Goal: Transaction & Acquisition: Obtain resource

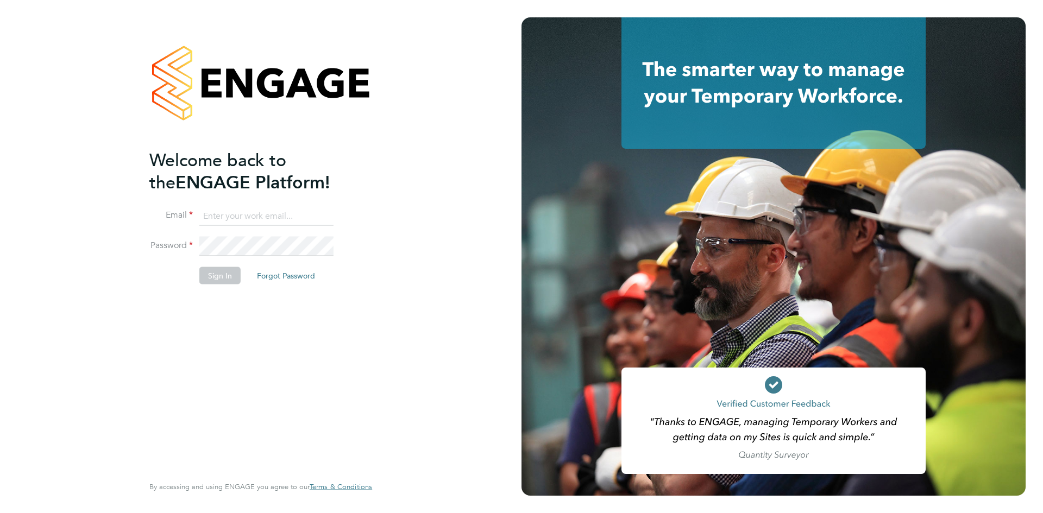
type input "[PERSON_NAME][EMAIL_ADDRESS][DOMAIN_NAME]"
click at [215, 278] on button "Sign In" at bounding box center [219, 275] width 41 height 17
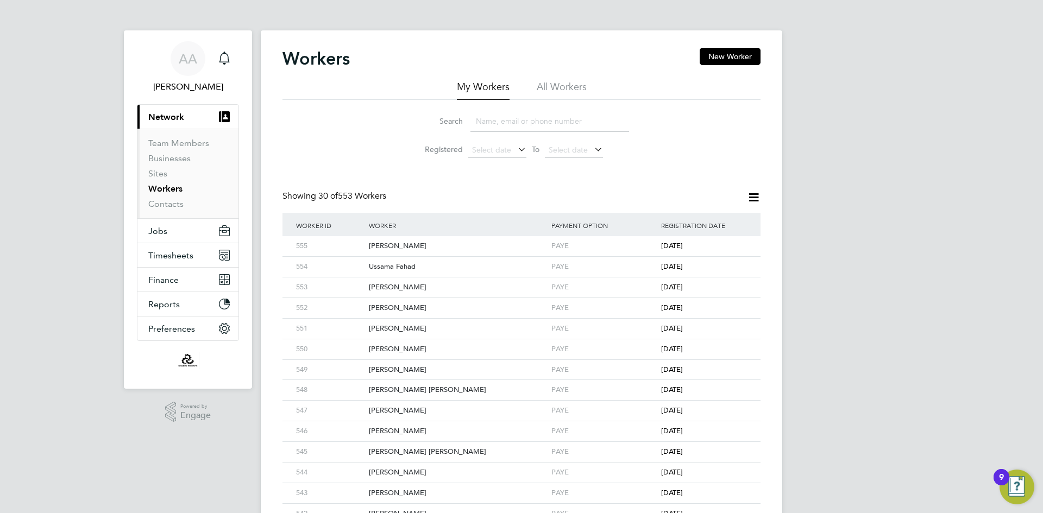
click at [491, 123] on input at bounding box center [550, 121] width 159 height 21
type input "muteen"
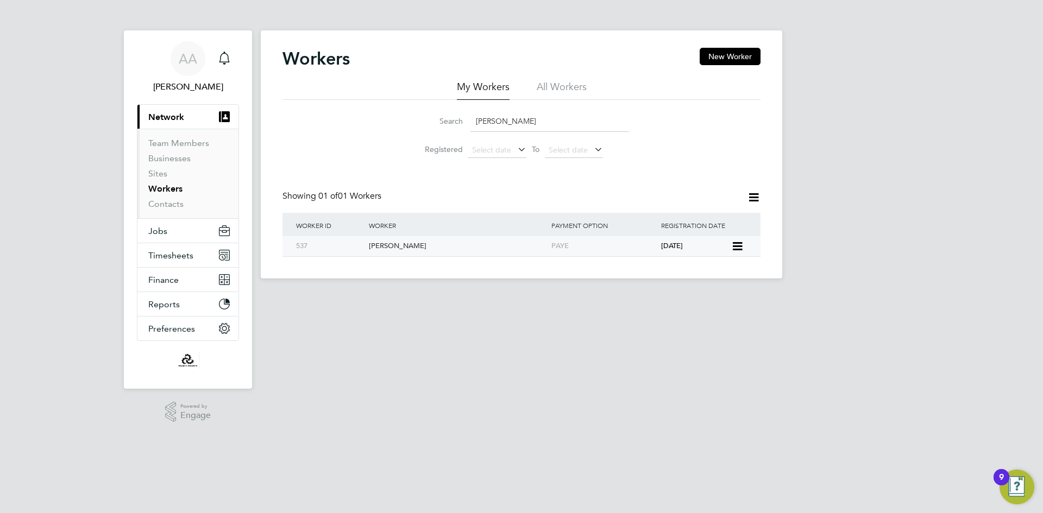
click at [310, 246] on div "537" at bounding box center [329, 246] width 73 height 20
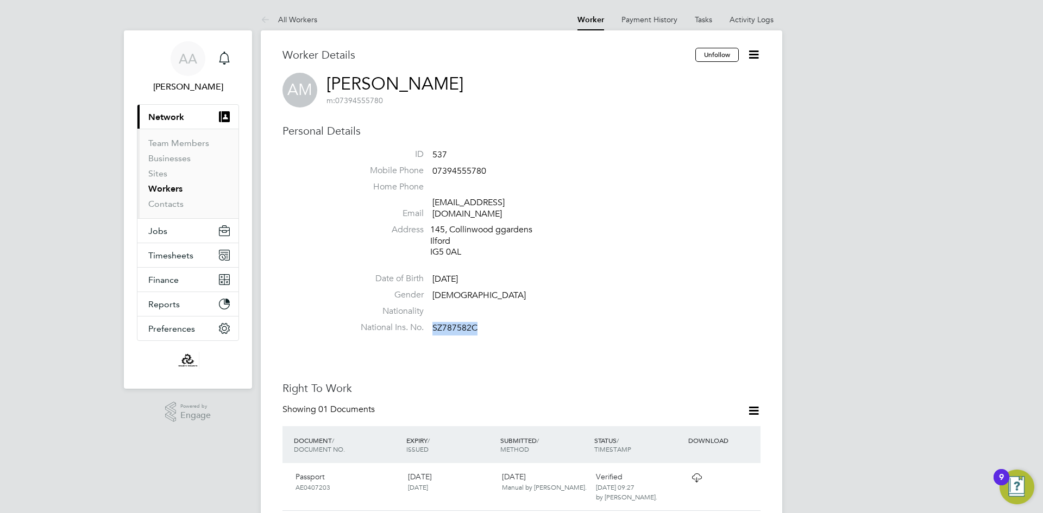
drag, startPoint x: 434, startPoint y: 316, endPoint x: 480, endPoint y: 313, distance: 46.3
click at [481, 322] on li "National Ins. No. SZ787582C" at bounding box center [554, 330] width 413 height 16
copy span "SZ787582C"
drag, startPoint x: 432, startPoint y: 171, endPoint x: 498, endPoint y: 172, distance: 65.2
click at [498, 172] on li "Mobile Phone [PHONE_NUMBER]" at bounding box center [554, 173] width 413 height 16
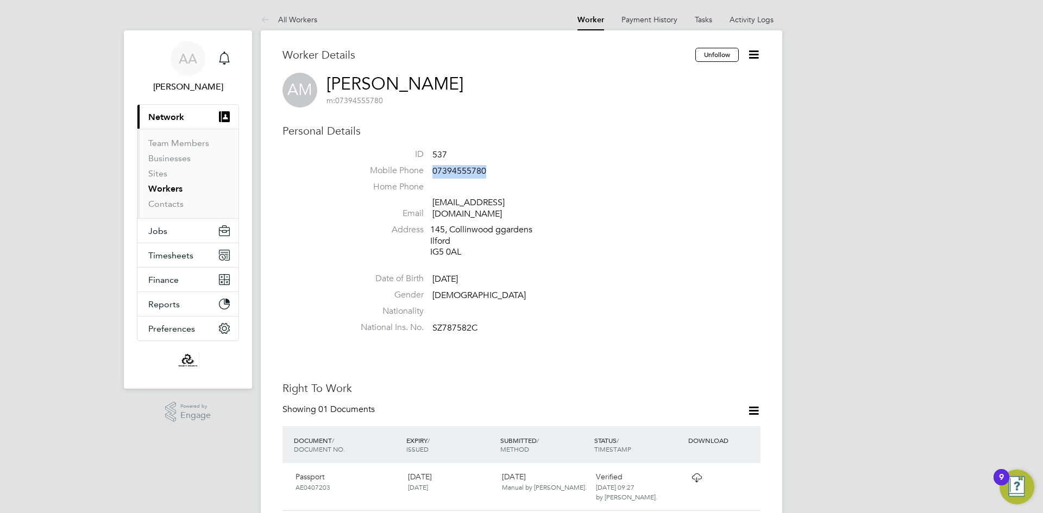
copy span "07394555780"
drag, startPoint x: 432, startPoint y: 200, endPoint x: 535, endPoint y: 202, distance: 102.7
click at [535, 202] on li "Email [EMAIL_ADDRESS][DOMAIN_NAME]" at bounding box center [554, 210] width 413 height 27
copy link "[EMAIL_ADDRESS][DOMAIN_NAME]"
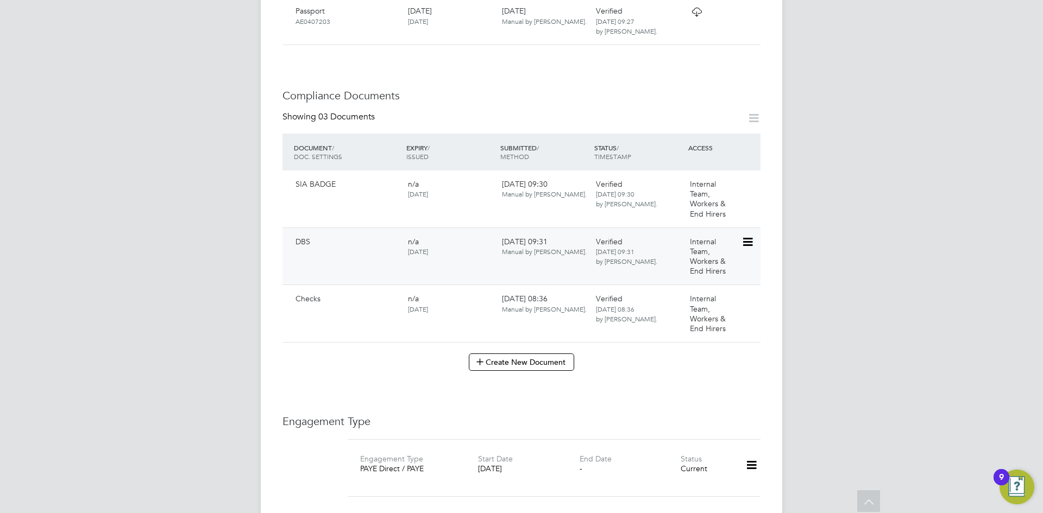
scroll to position [303, 0]
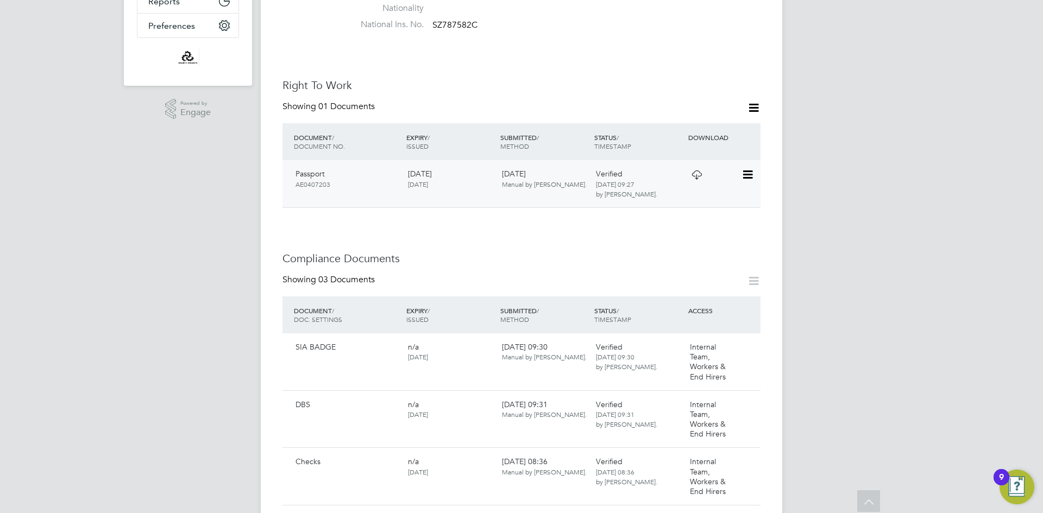
click at [694, 171] on icon at bounding box center [697, 175] width 14 height 9
click at [746, 342] on icon at bounding box center [747, 348] width 11 height 13
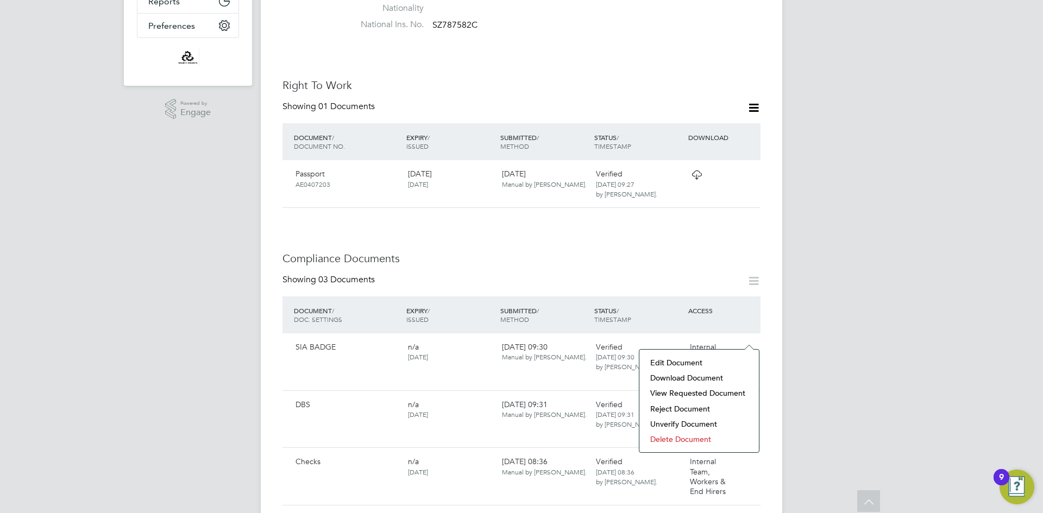
click at [669, 378] on li "Download Document" at bounding box center [699, 378] width 109 height 15
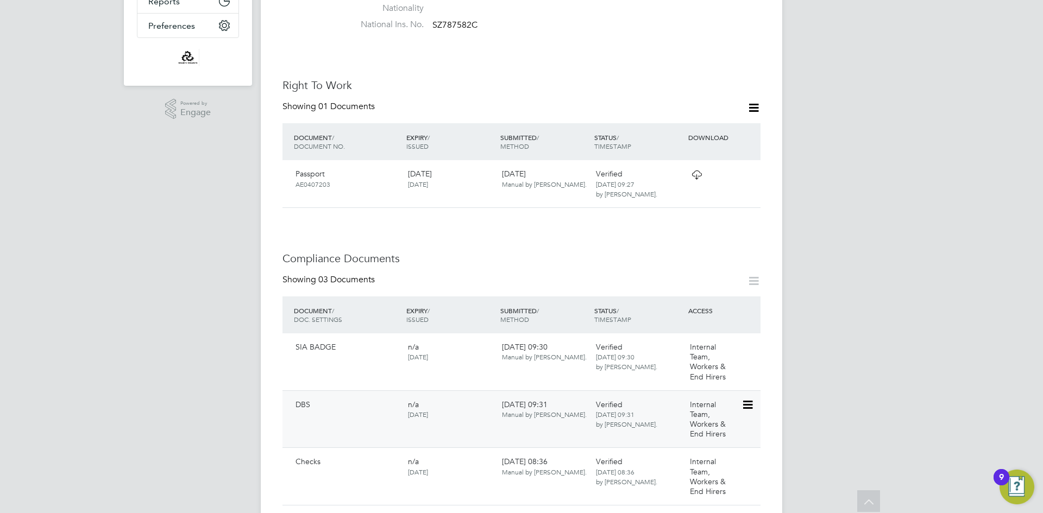
scroll to position [358, 0]
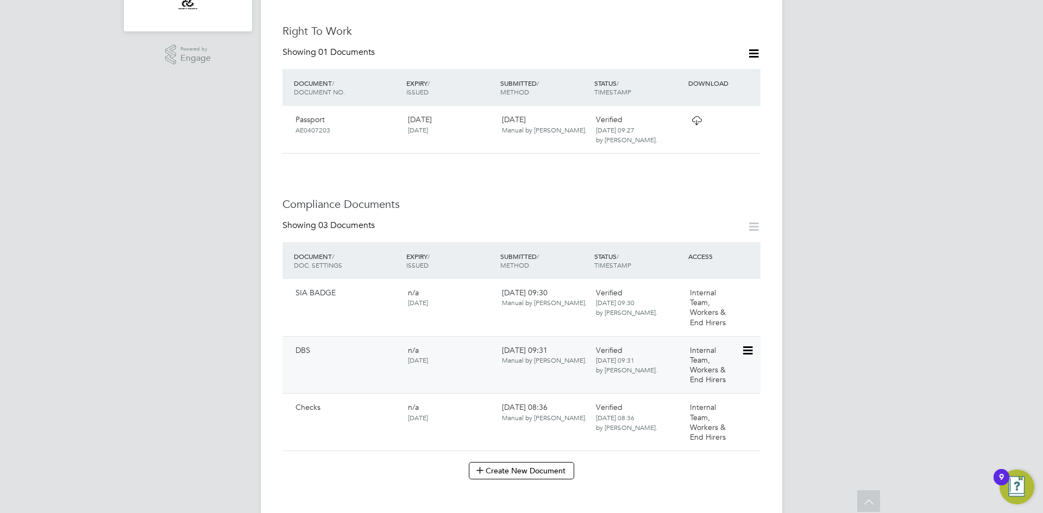
click at [746, 344] on icon at bounding box center [747, 350] width 11 height 13
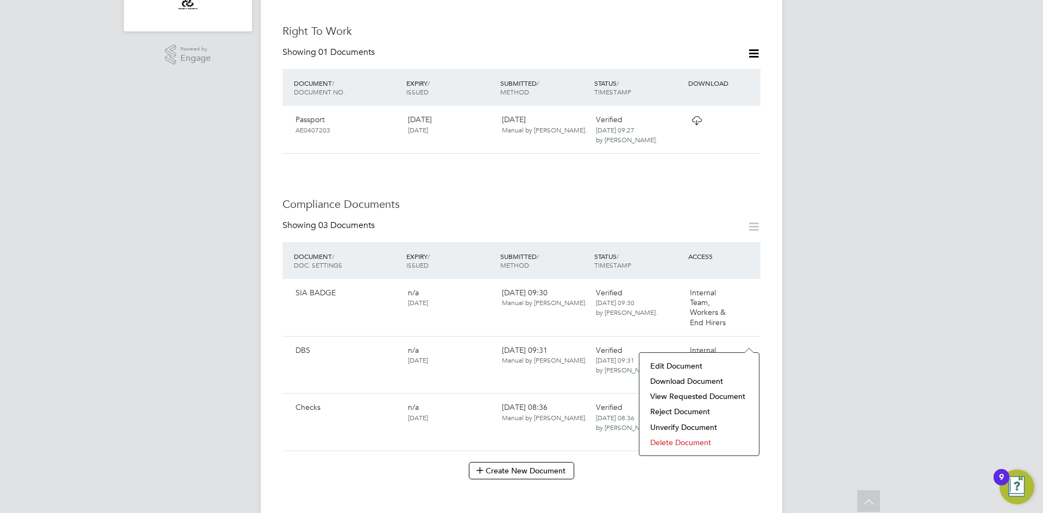
click at [669, 381] on li "Download Document" at bounding box center [699, 381] width 109 height 15
click at [747, 402] on icon at bounding box center [747, 408] width 11 height 13
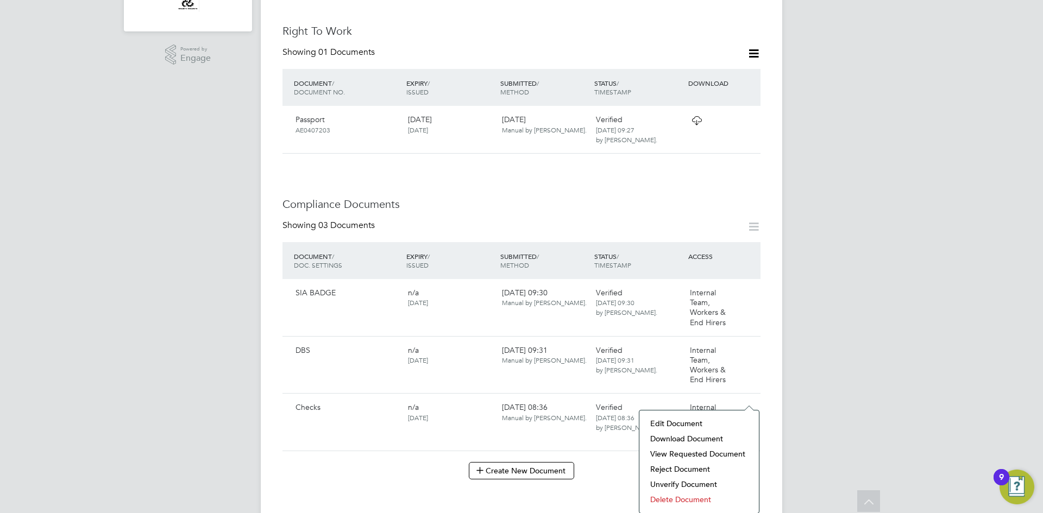
click at [684, 436] on li "Download Document" at bounding box center [699, 438] width 109 height 15
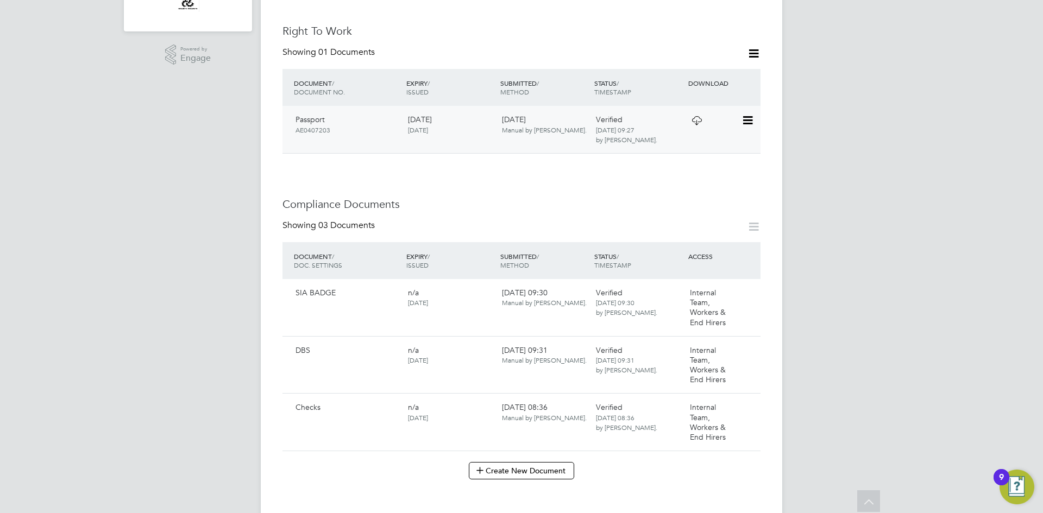
click at [696, 116] on icon at bounding box center [697, 120] width 14 height 9
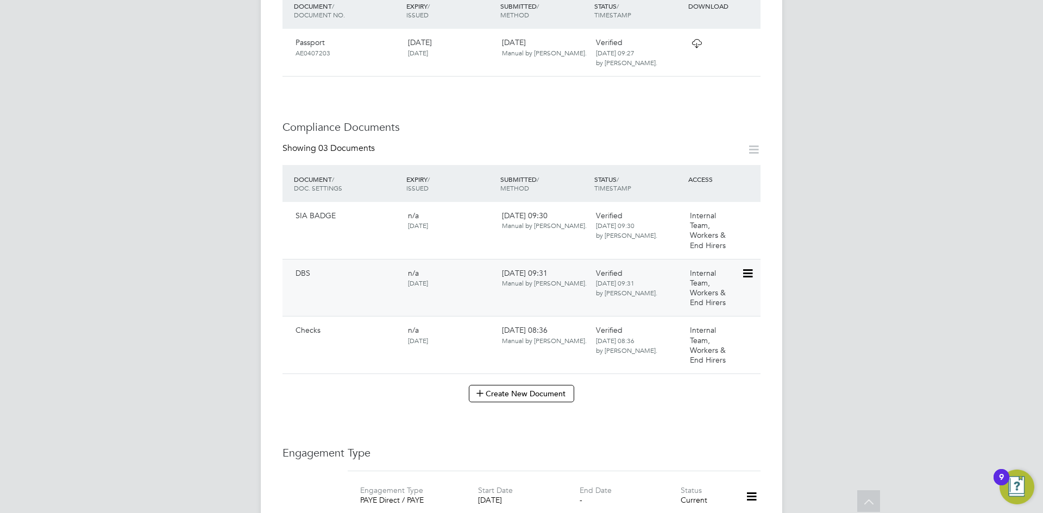
scroll to position [489, 0]
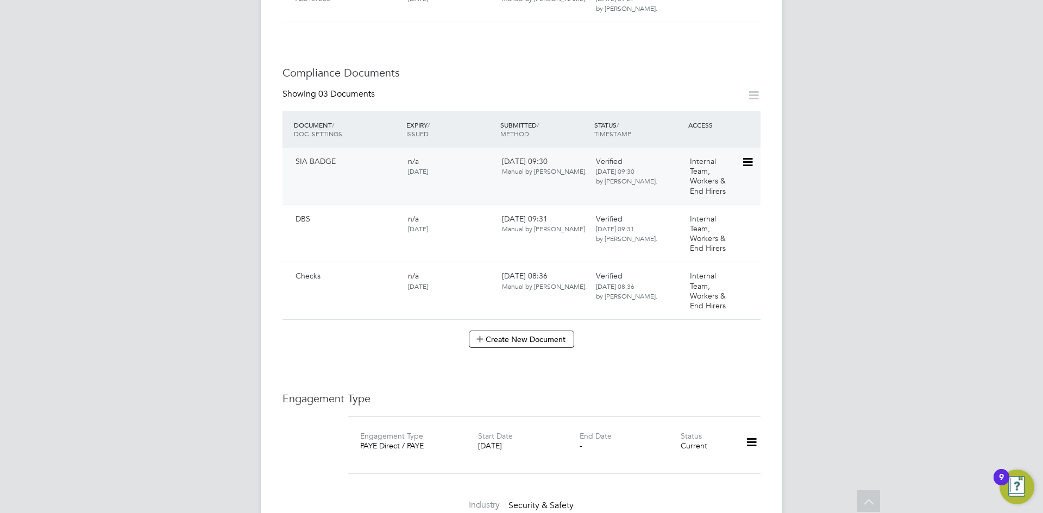
click at [748, 156] on icon at bounding box center [747, 162] width 11 height 13
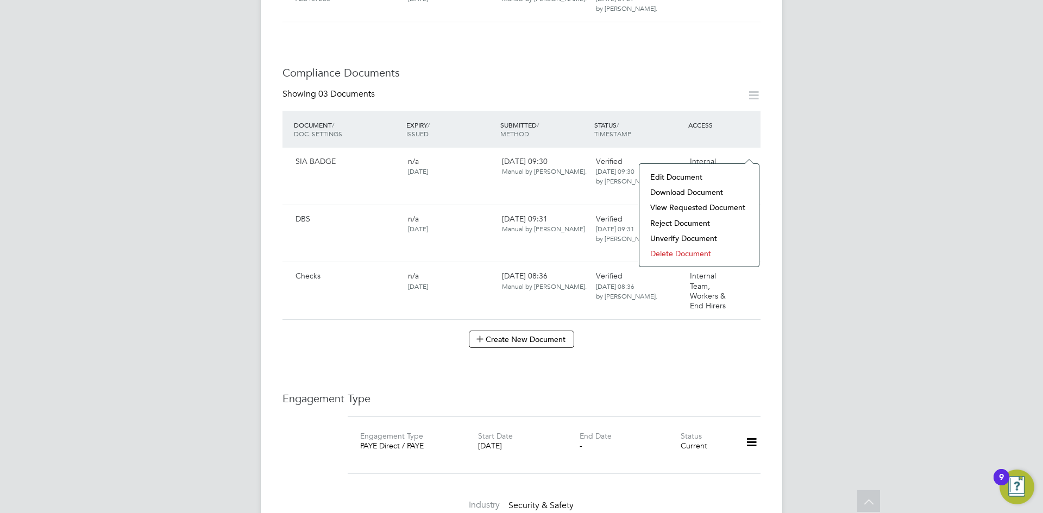
click at [679, 194] on li "Download Document" at bounding box center [699, 192] width 109 height 15
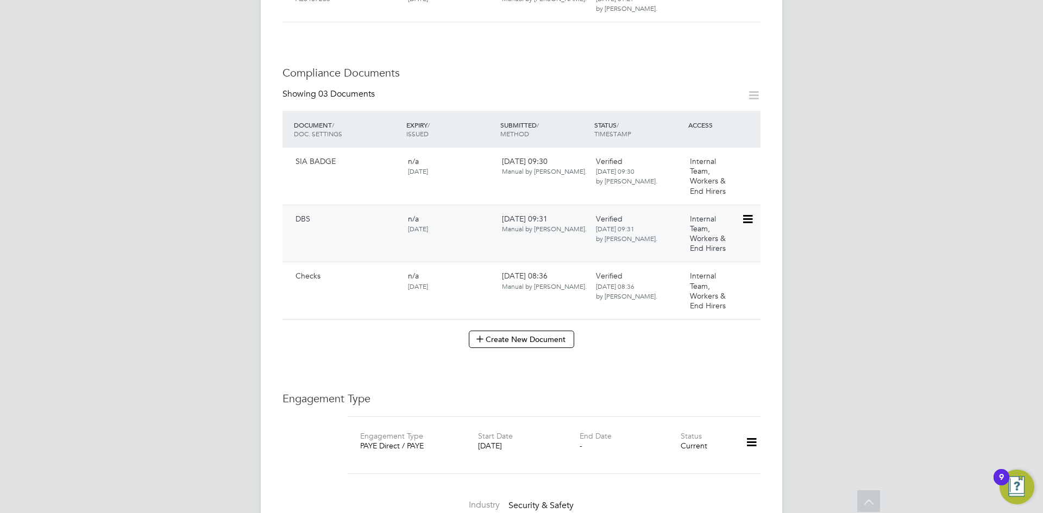
click at [748, 213] on icon at bounding box center [747, 219] width 11 height 13
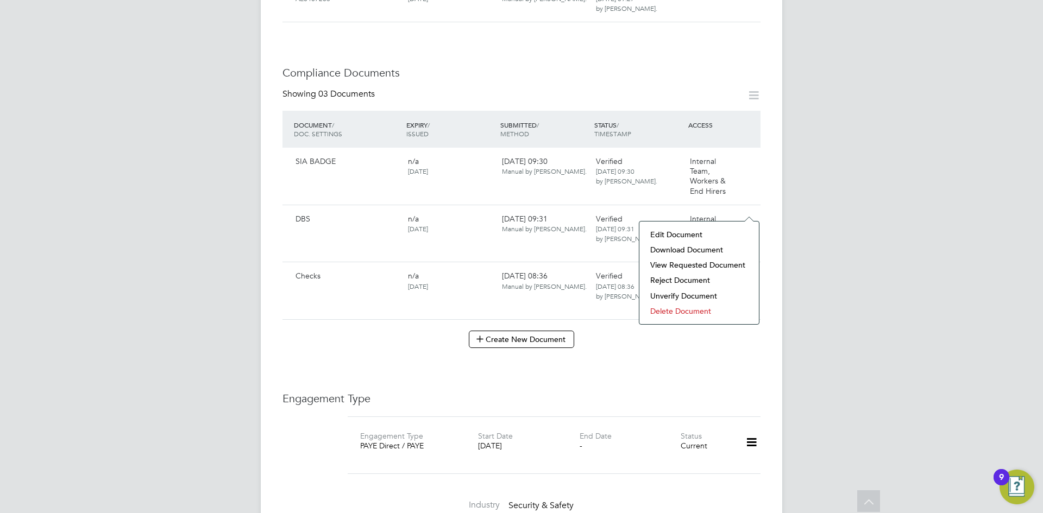
click at [678, 252] on li "Download Document" at bounding box center [699, 249] width 109 height 15
